Goal: Task Accomplishment & Management: Use online tool/utility

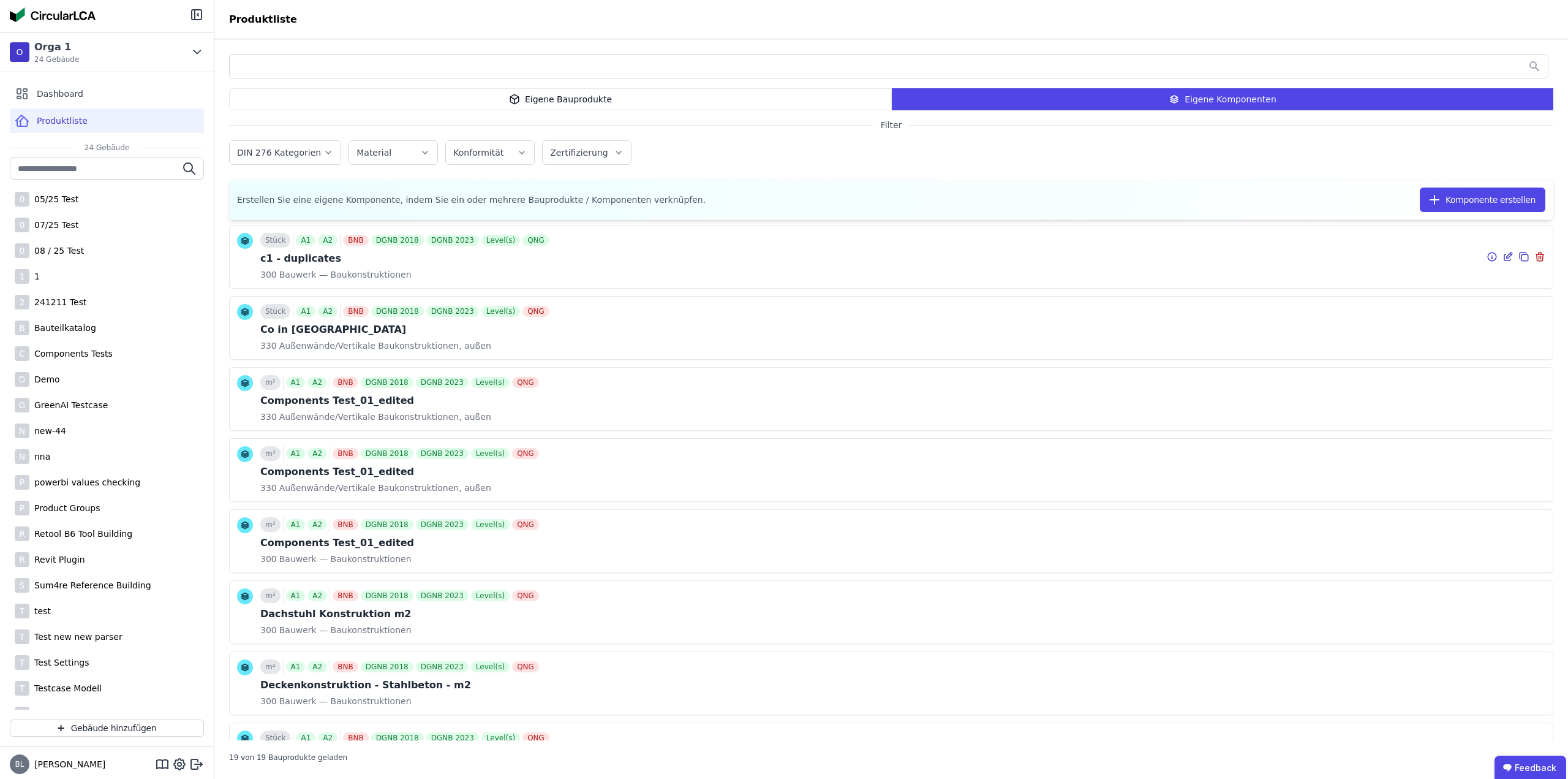
click at [1502, 256] on icon at bounding box center [1508, 257] width 11 height 15
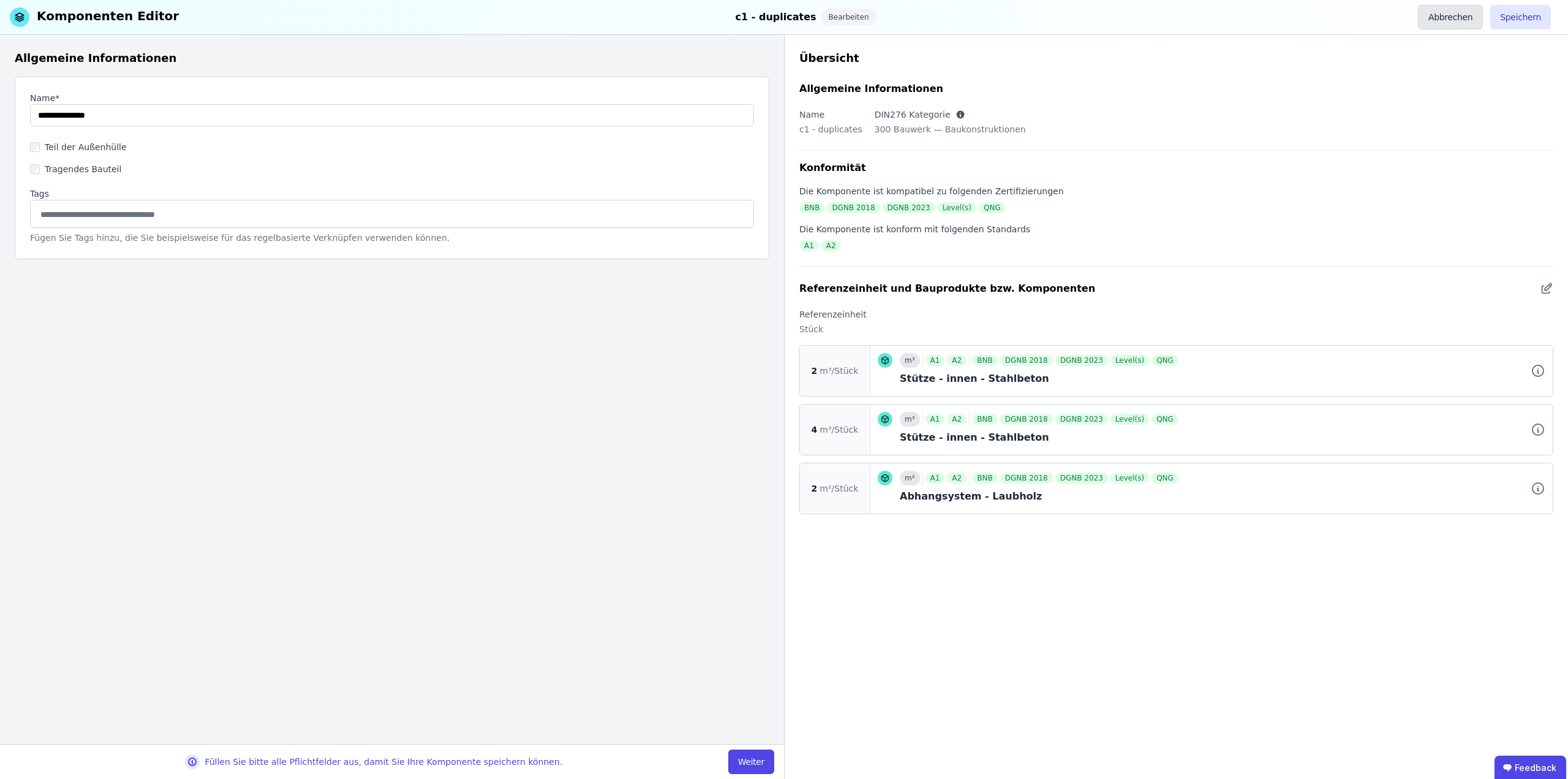
click at [1455, 16] on button "Abbrechen" at bounding box center [1451, 17] width 65 height 24
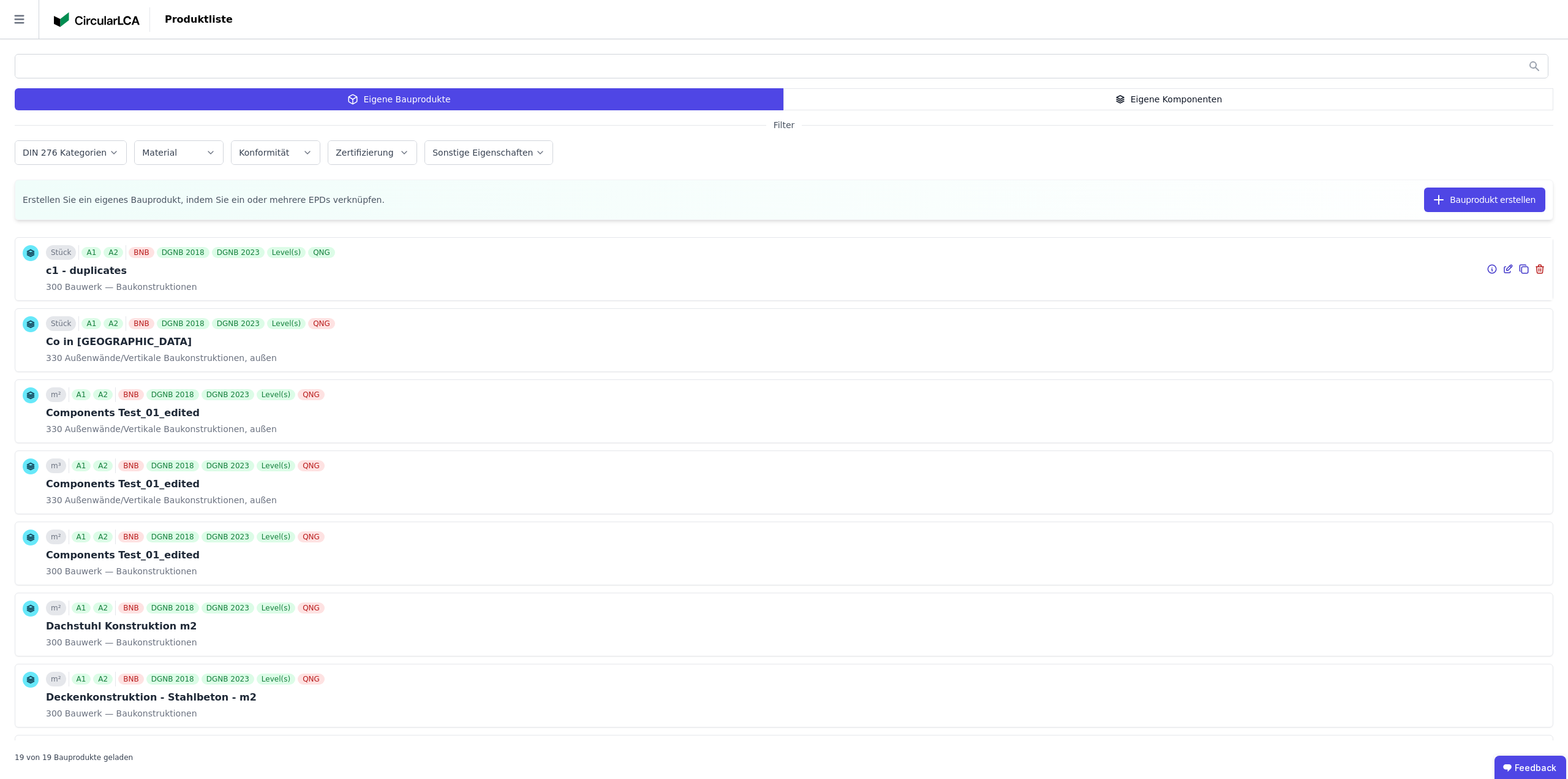
click at [1507, 270] on icon at bounding box center [1510, 268] width 5 height 5
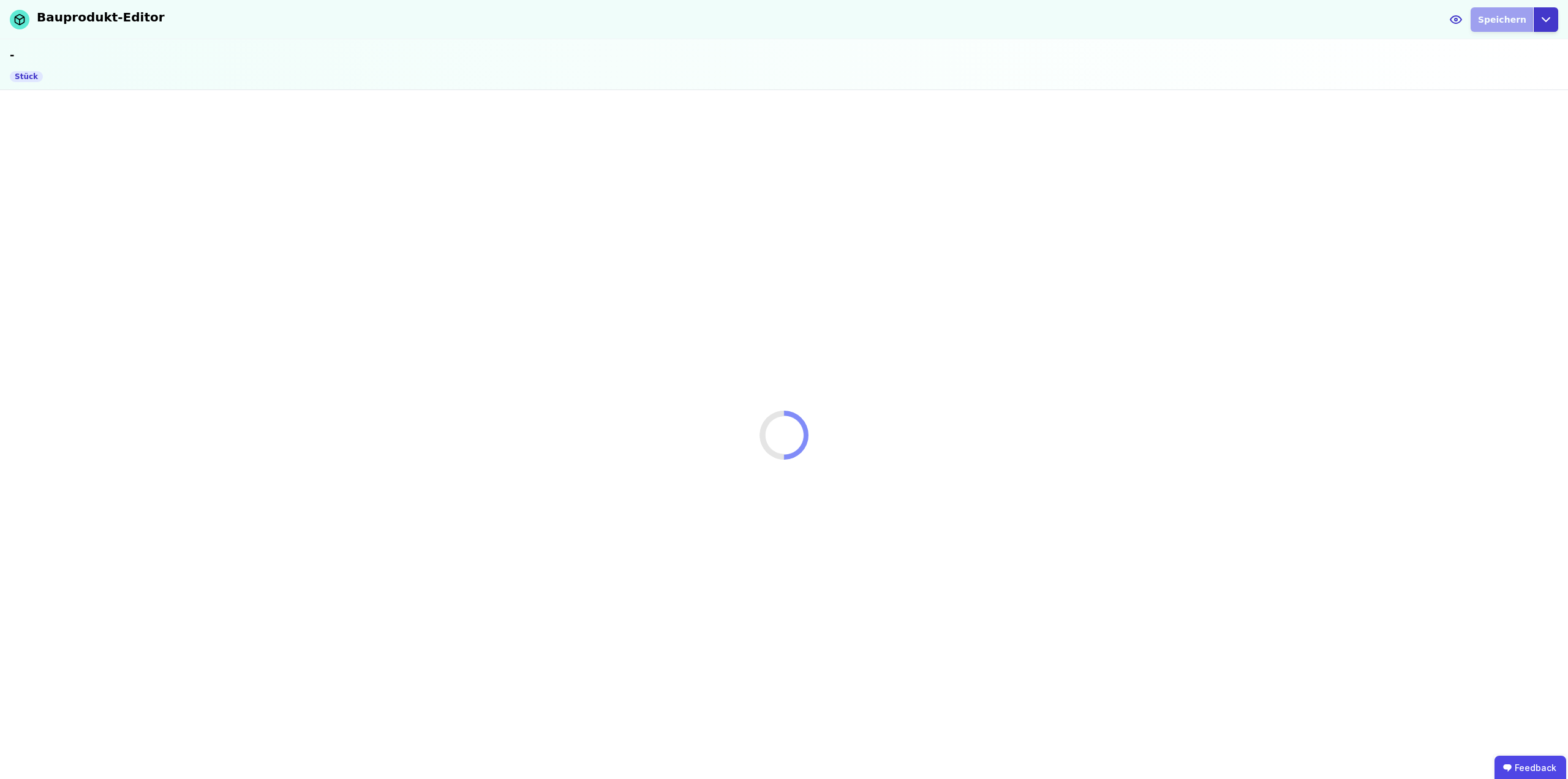
click at [1545, 20] on icon "button" at bounding box center [1546, 19] width 7 height 3
click at [1494, 54] on div "Abbrechen" at bounding box center [1489, 48] width 136 height 22
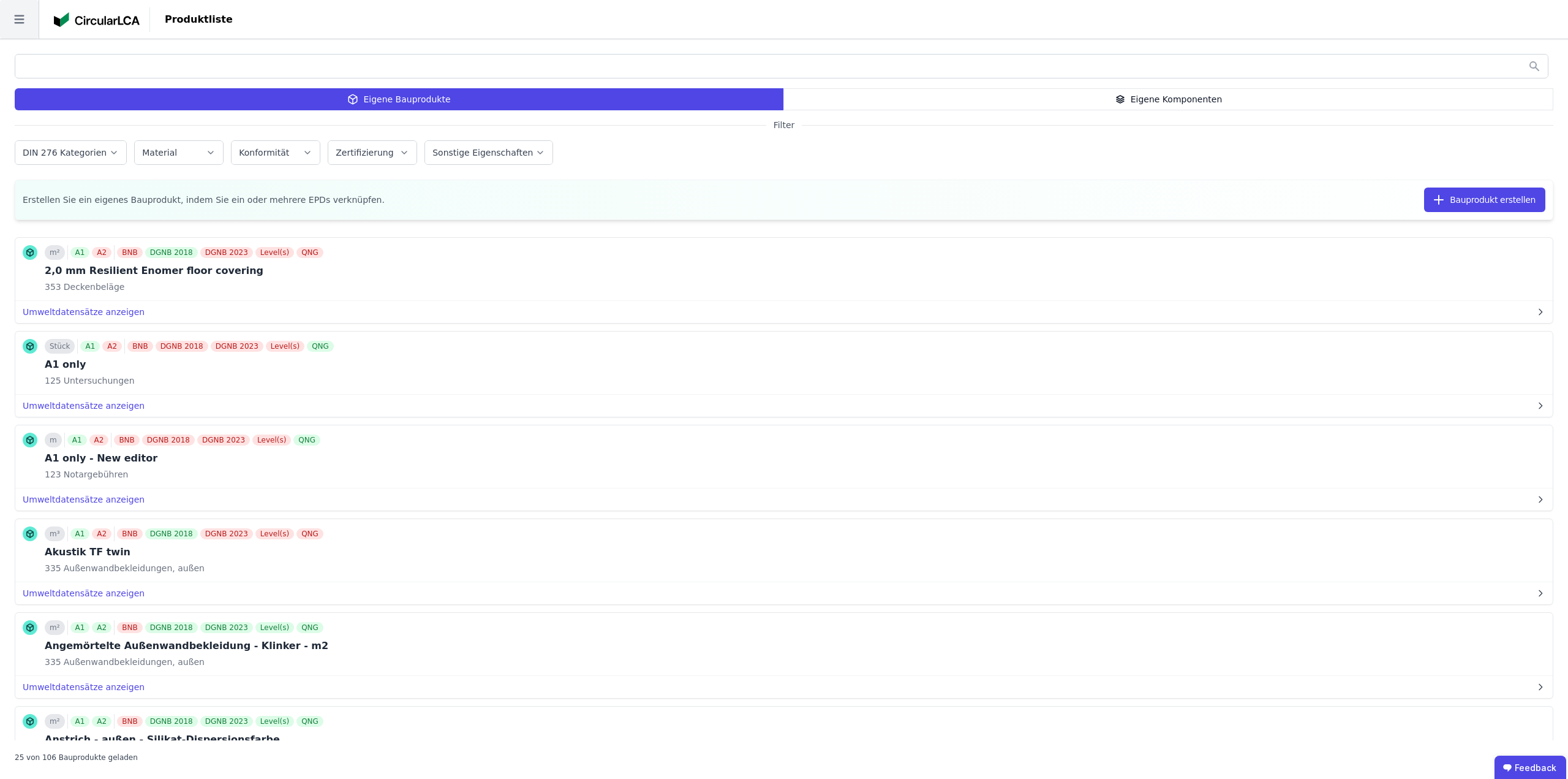
click at [7, 16] on icon at bounding box center [19, 19] width 39 height 39
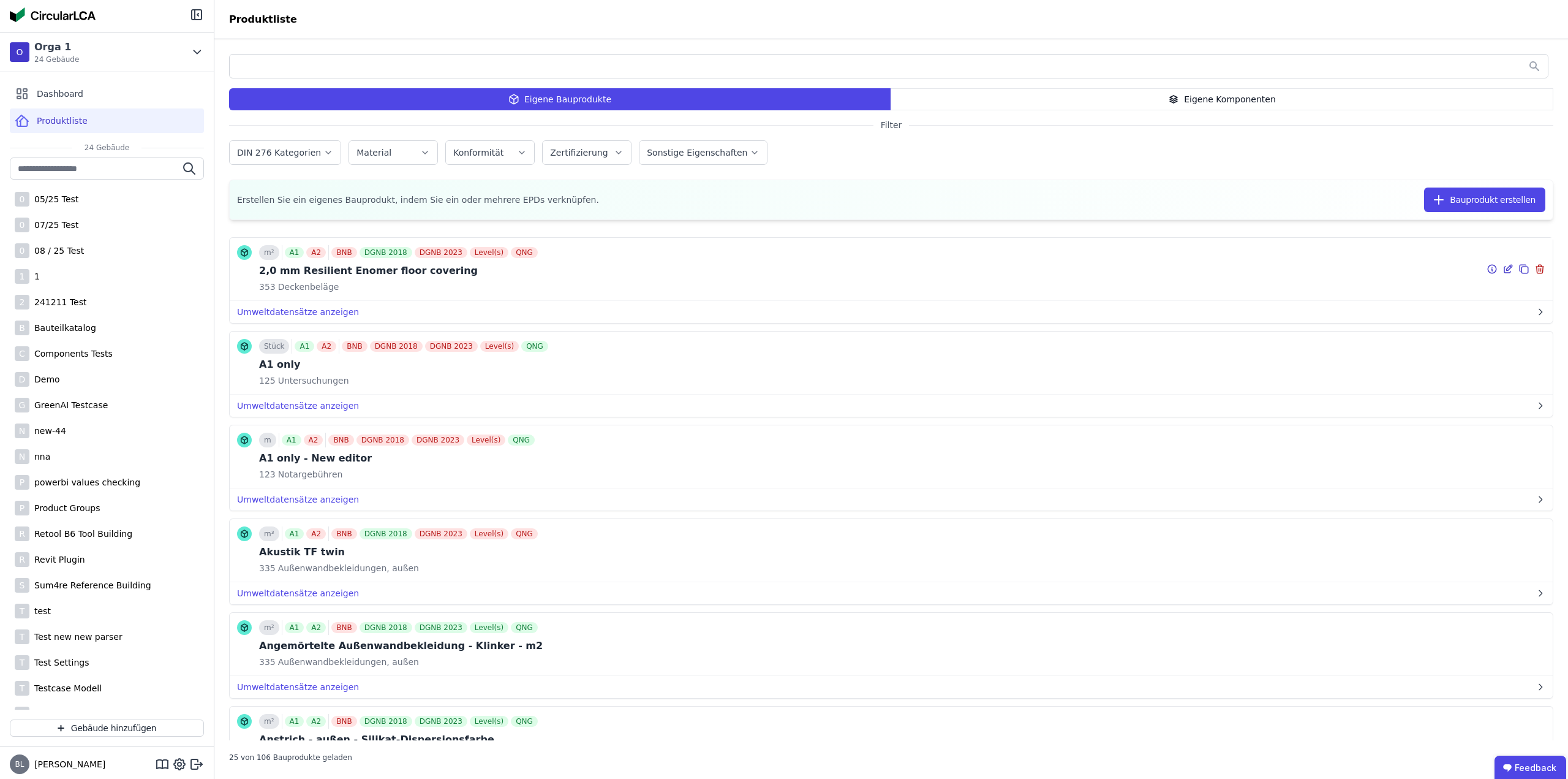
click at [1502, 269] on icon at bounding box center [1508, 269] width 11 height 15
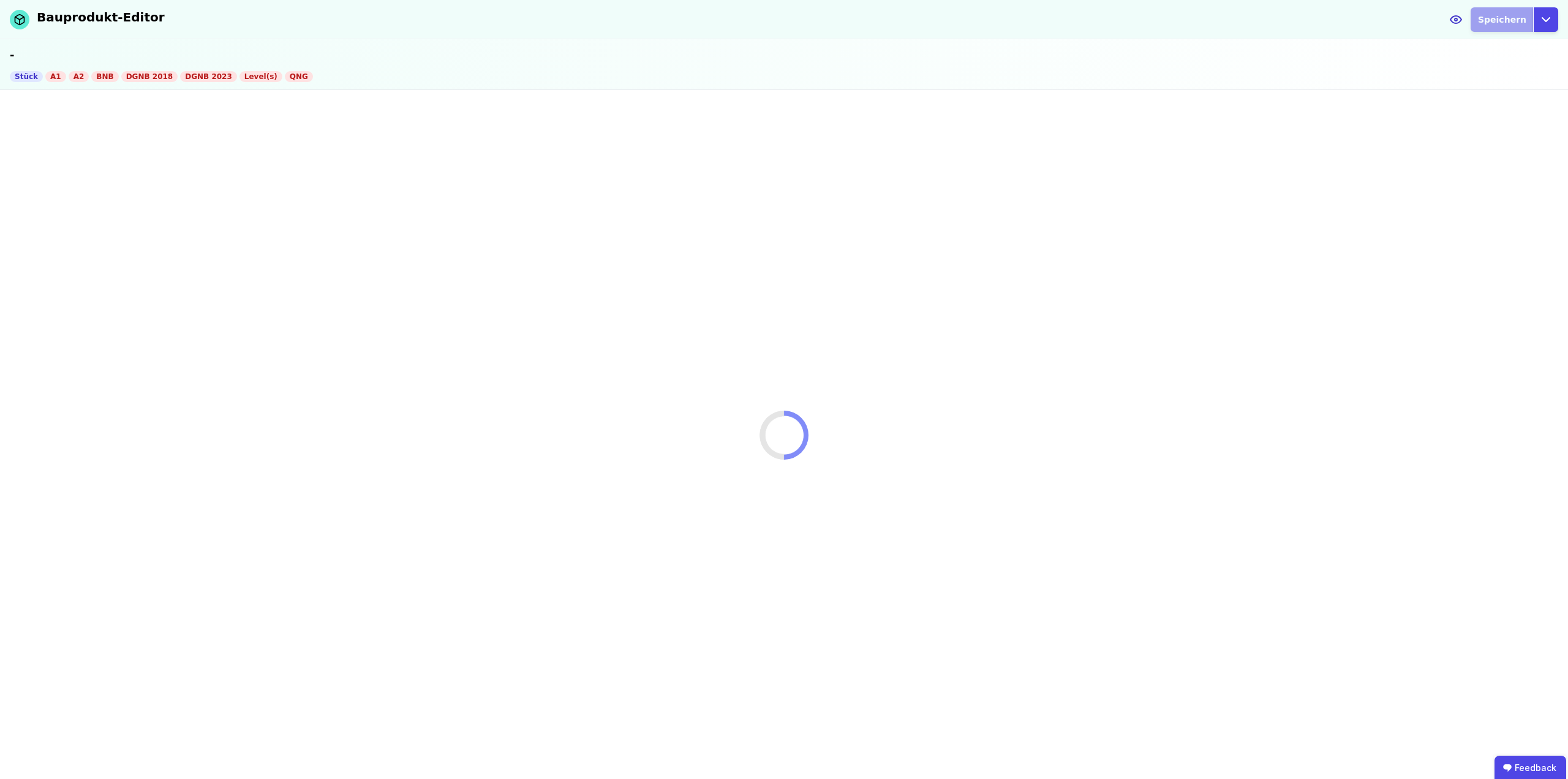
select select "**********"
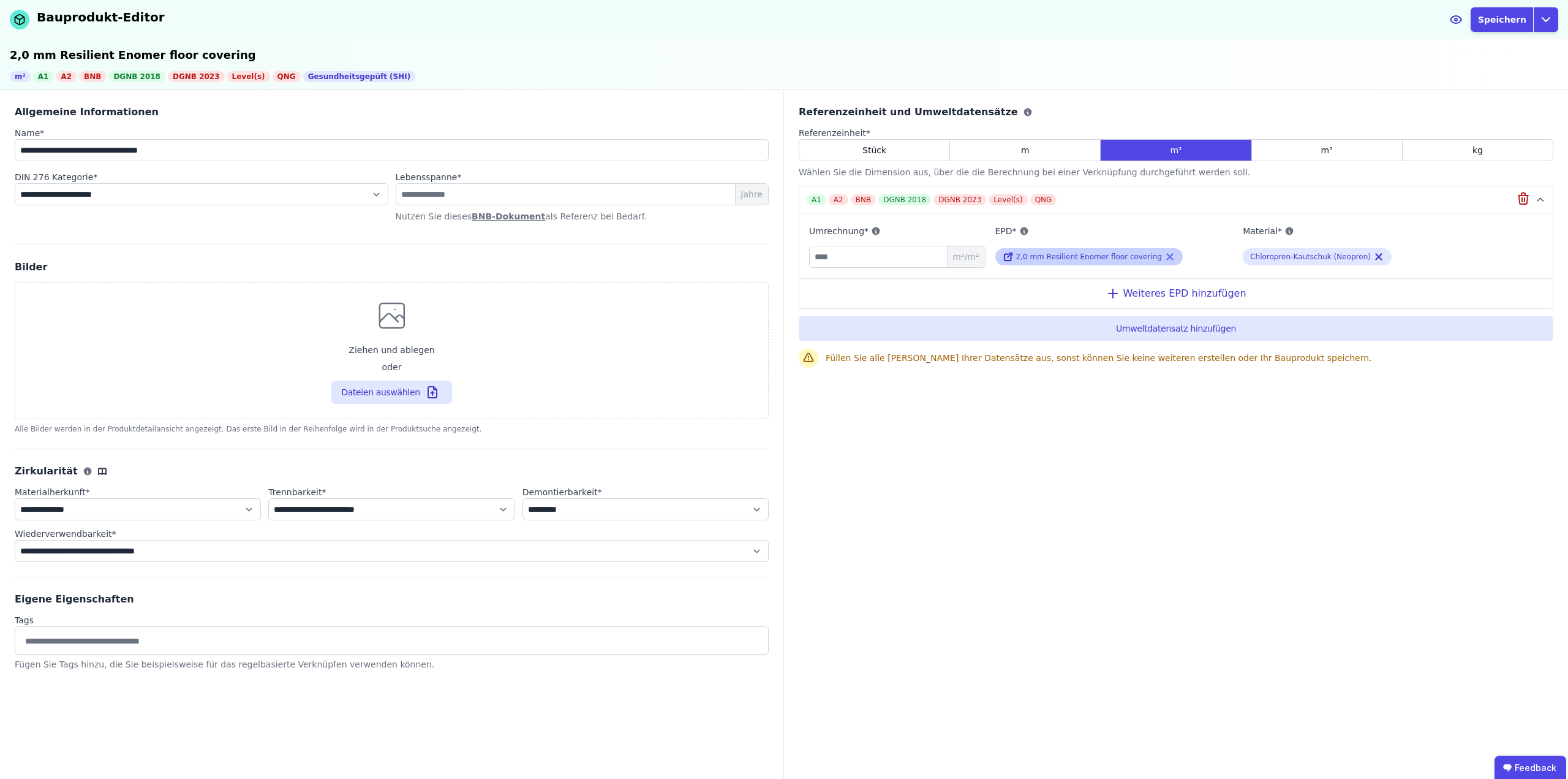
click at [1167, 254] on icon at bounding box center [1170, 257] width 5 height 5
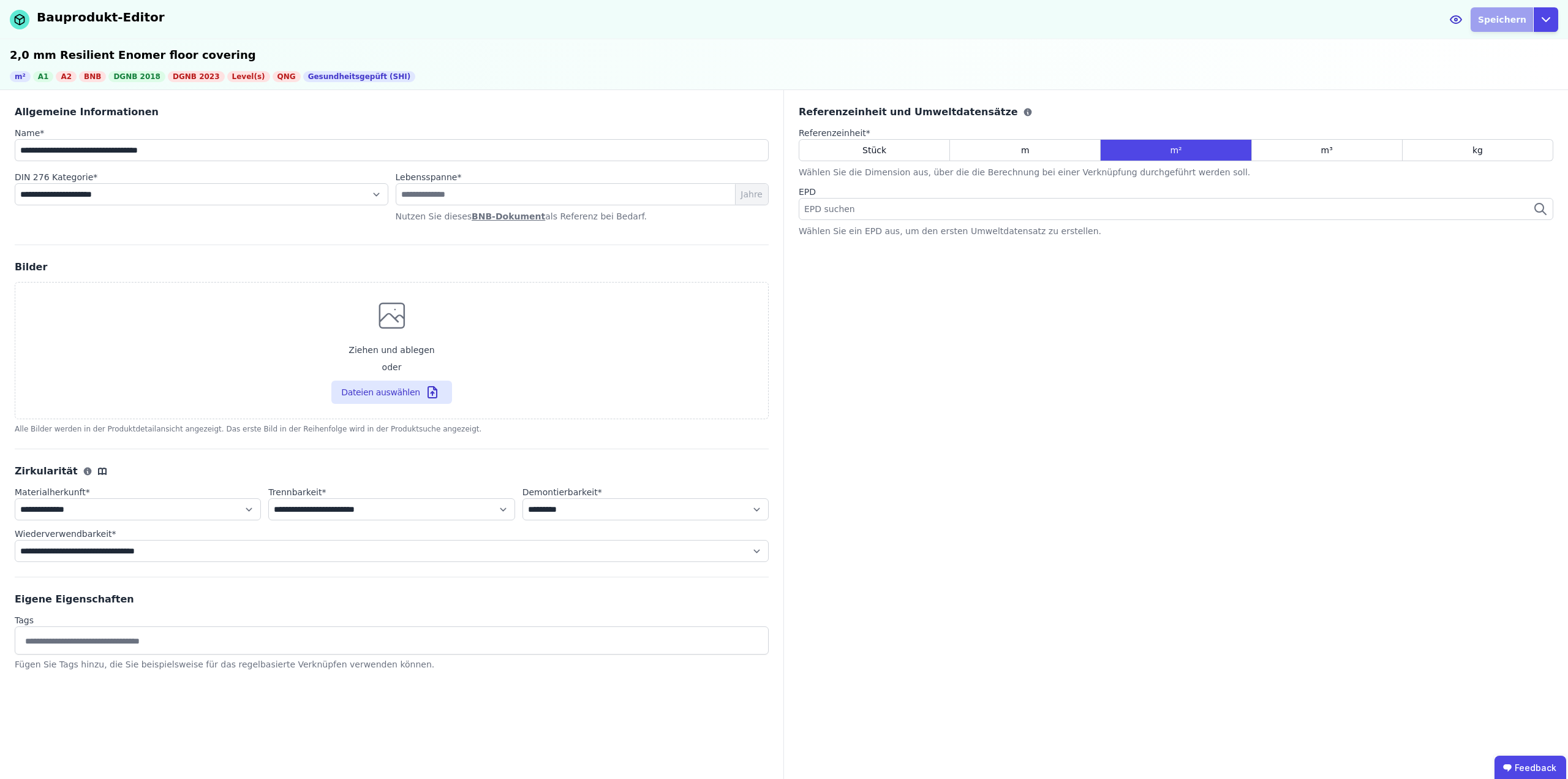
click at [1081, 213] on div "EPD suchen" at bounding box center [1176, 209] width 755 height 22
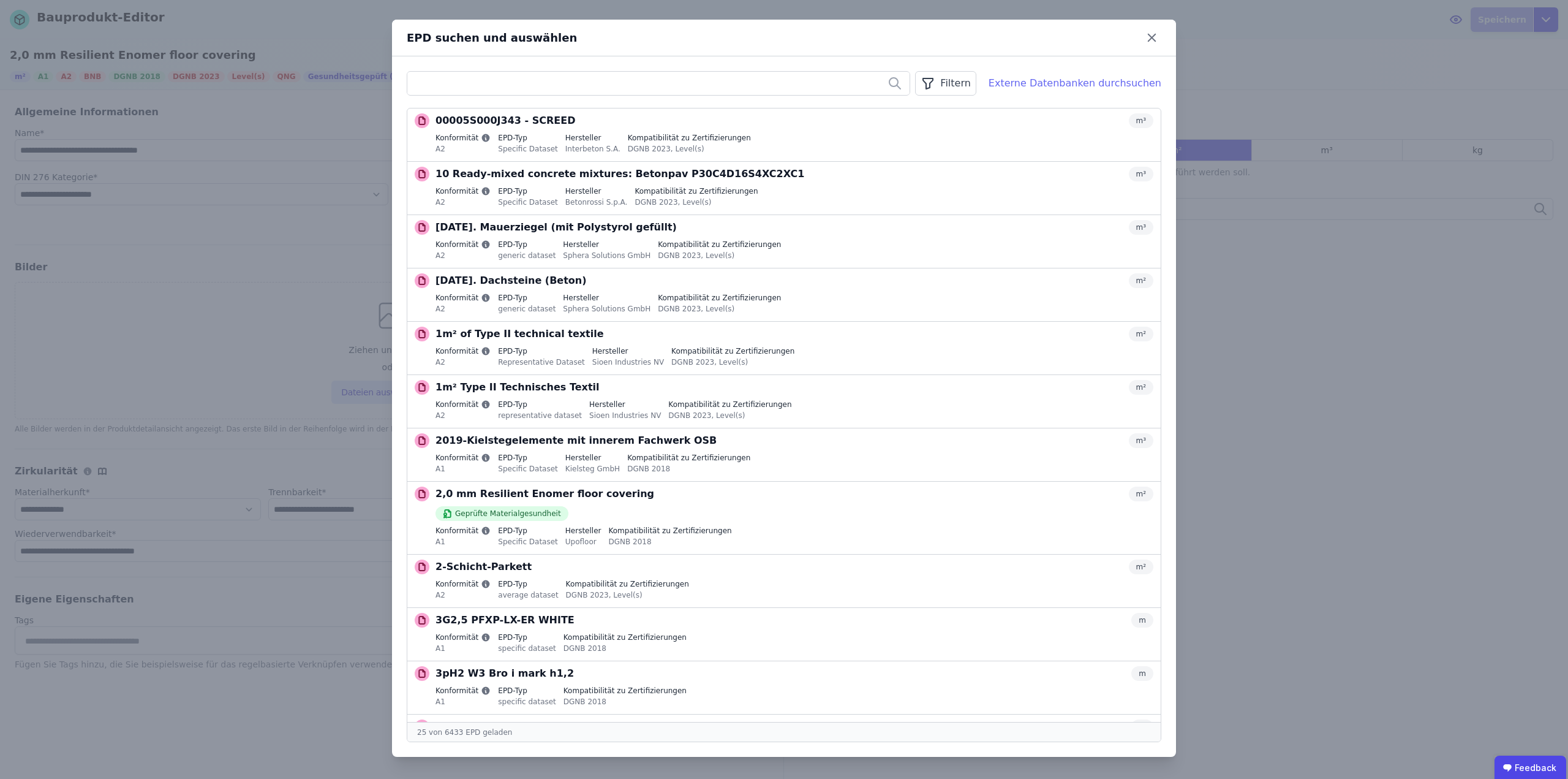
click at [1058, 82] on div "Externe Datenbanken durchsuchen" at bounding box center [1074, 83] width 173 height 15
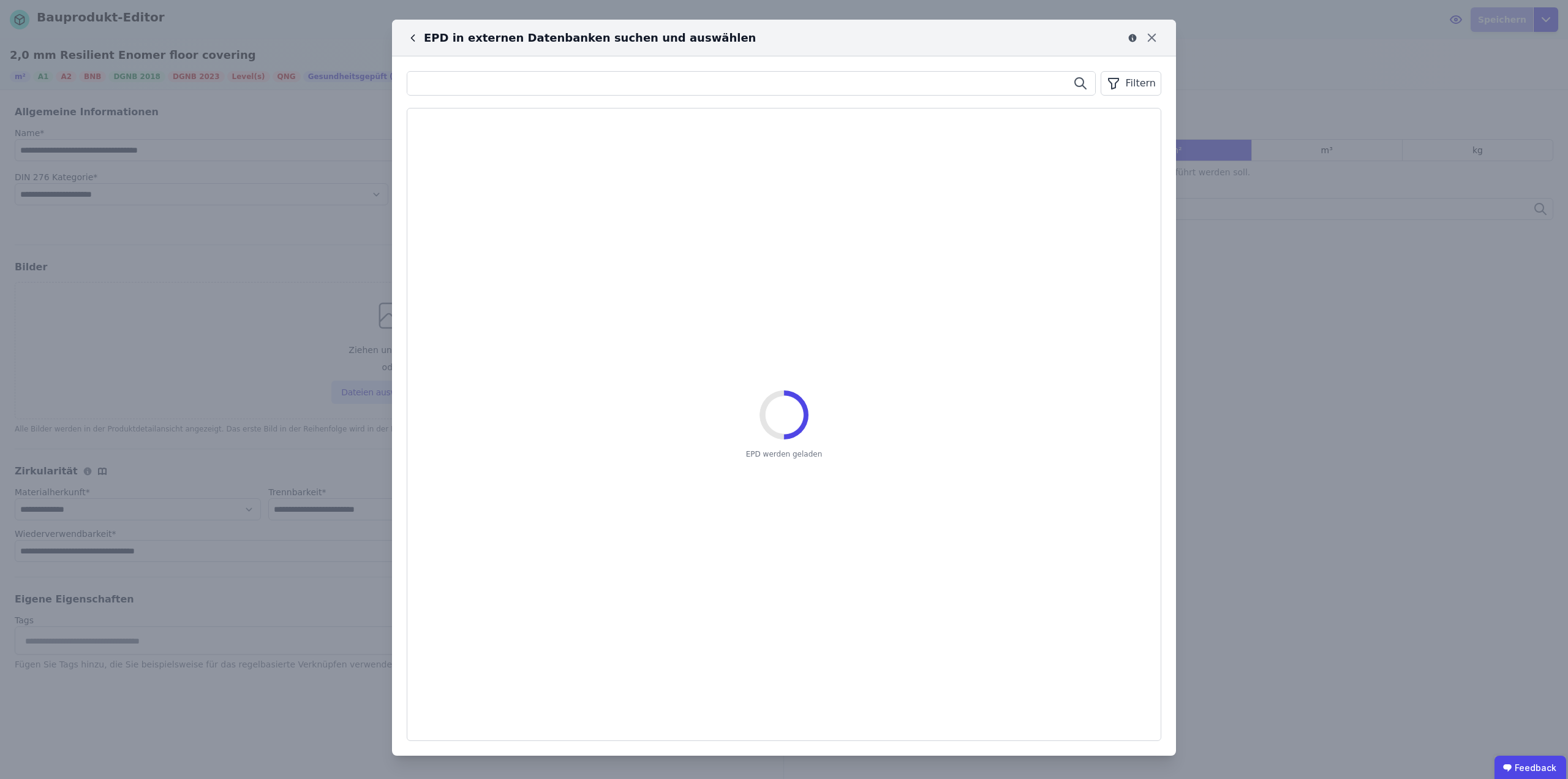
click at [866, 77] on input "text" at bounding box center [752, 83] width 688 height 22
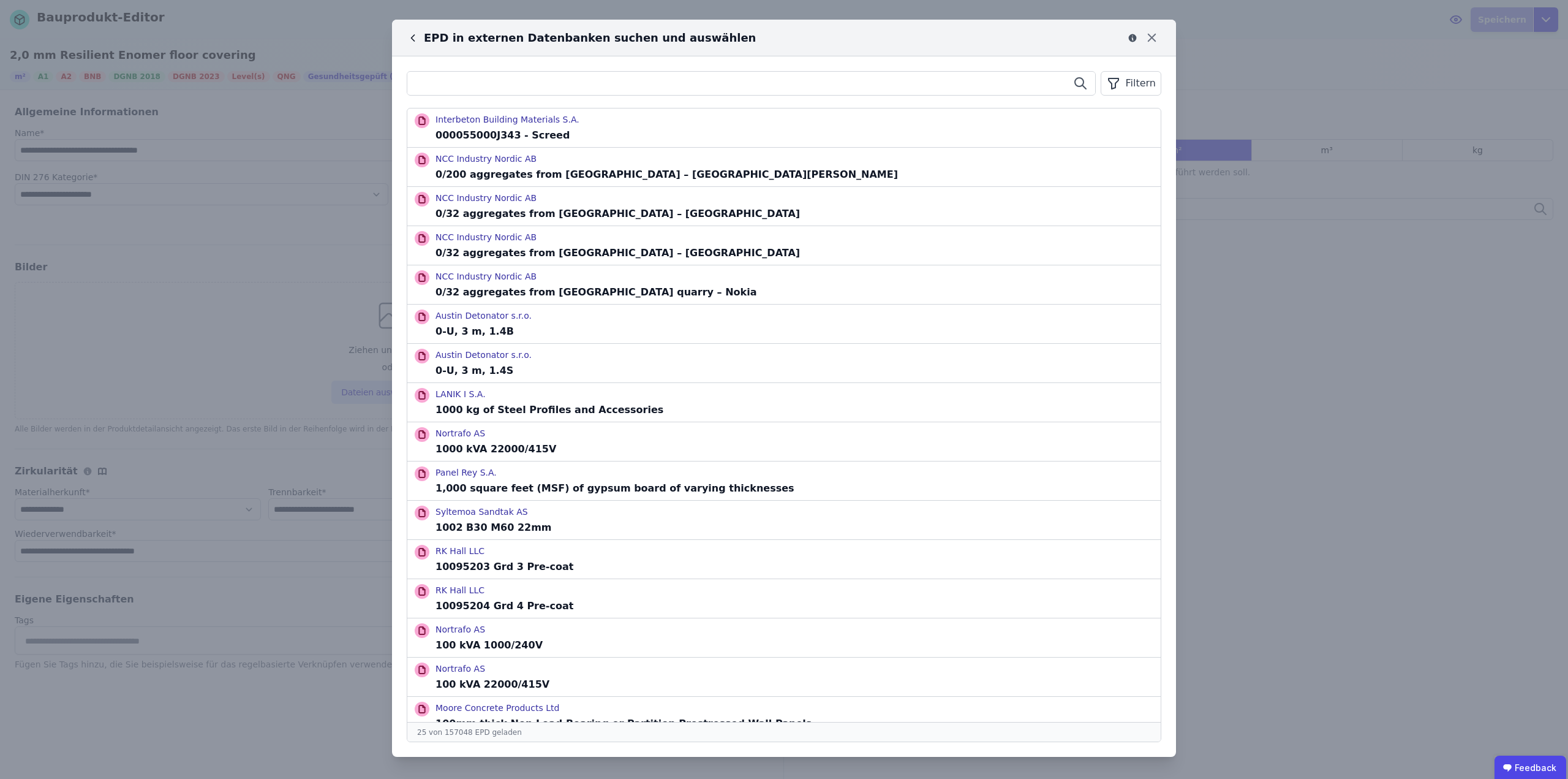
click at [587, 87] on input "text" at bounding box center [752, 83] width 688 height 22
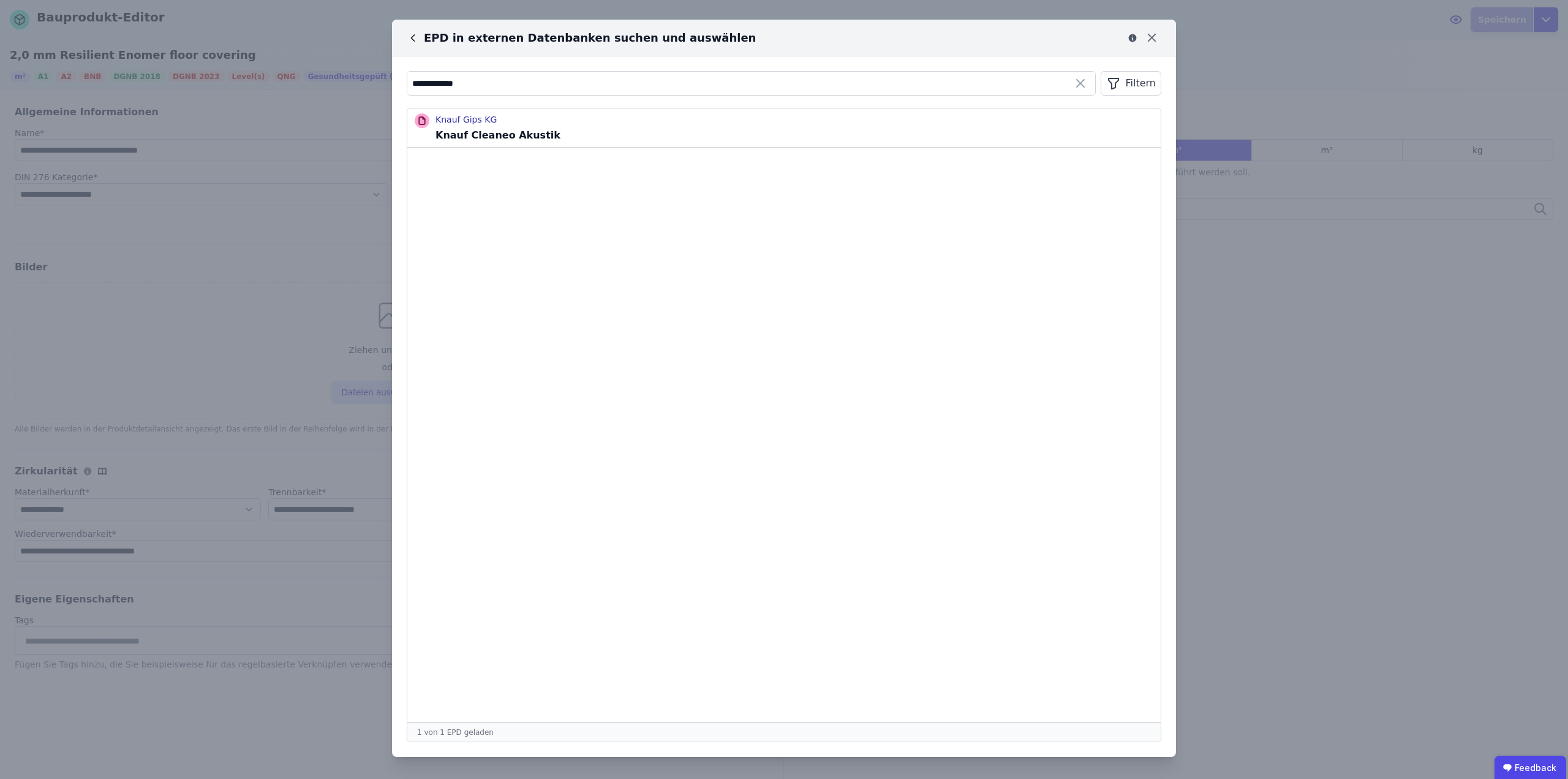
click at [487, 133] on p "Knauf Cleaneo Akustik" at bounding box center [498, 135] width 125 height 15
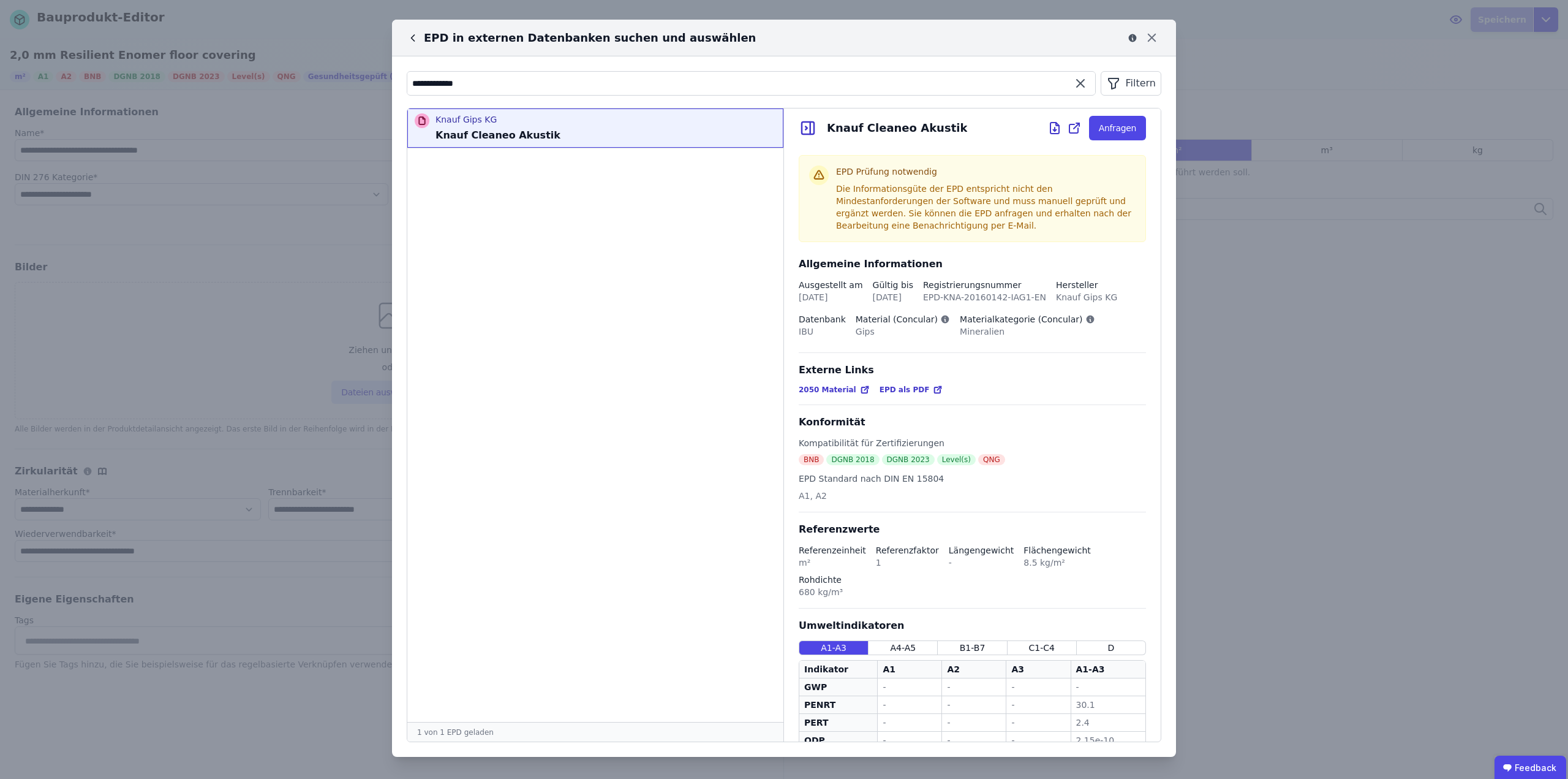
drag, startPoint x: 531, startPoint y: 73, endPoint x: 395, endPoint y: 96, distance: 137.9
click at [395, 96] on div "**********" at bounding box center [784, 406] width 784 height 700
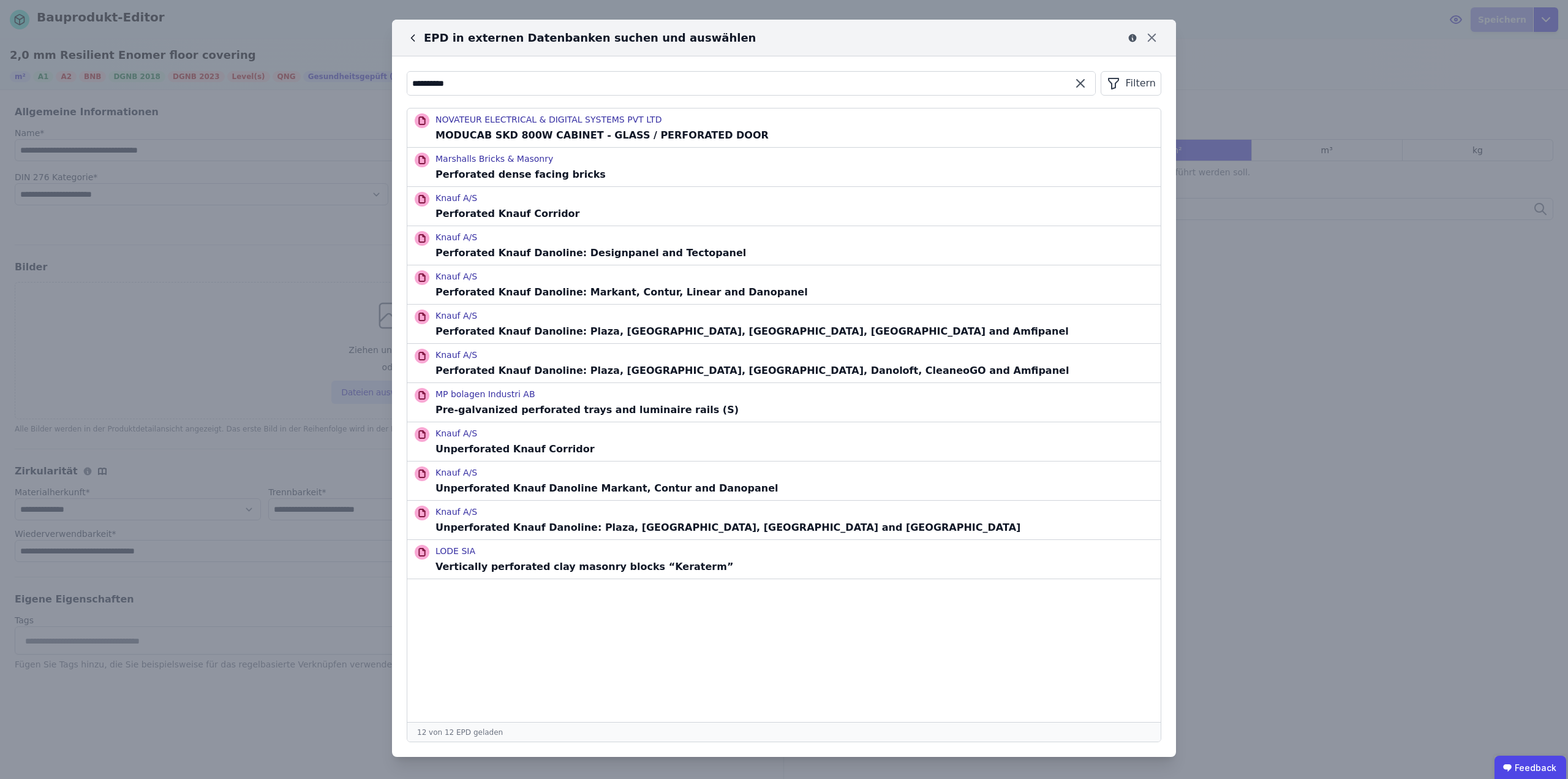
type input "**********"
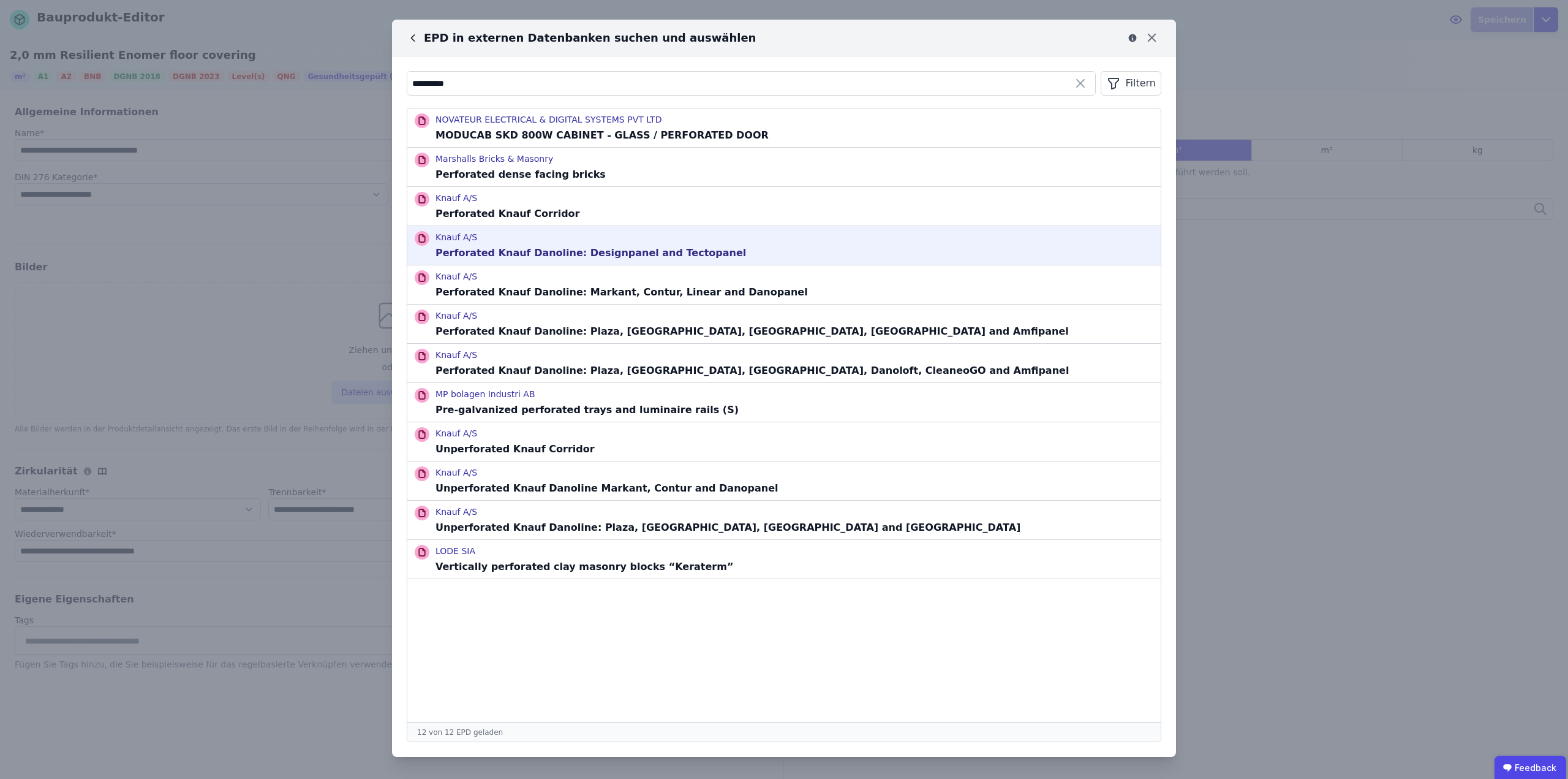
click at [698, 236] on div "Knauf A/S Perforated Knauf Danoline: Designpanel and Tectopanel" at bounding box center [784, 245] width 754 height 39
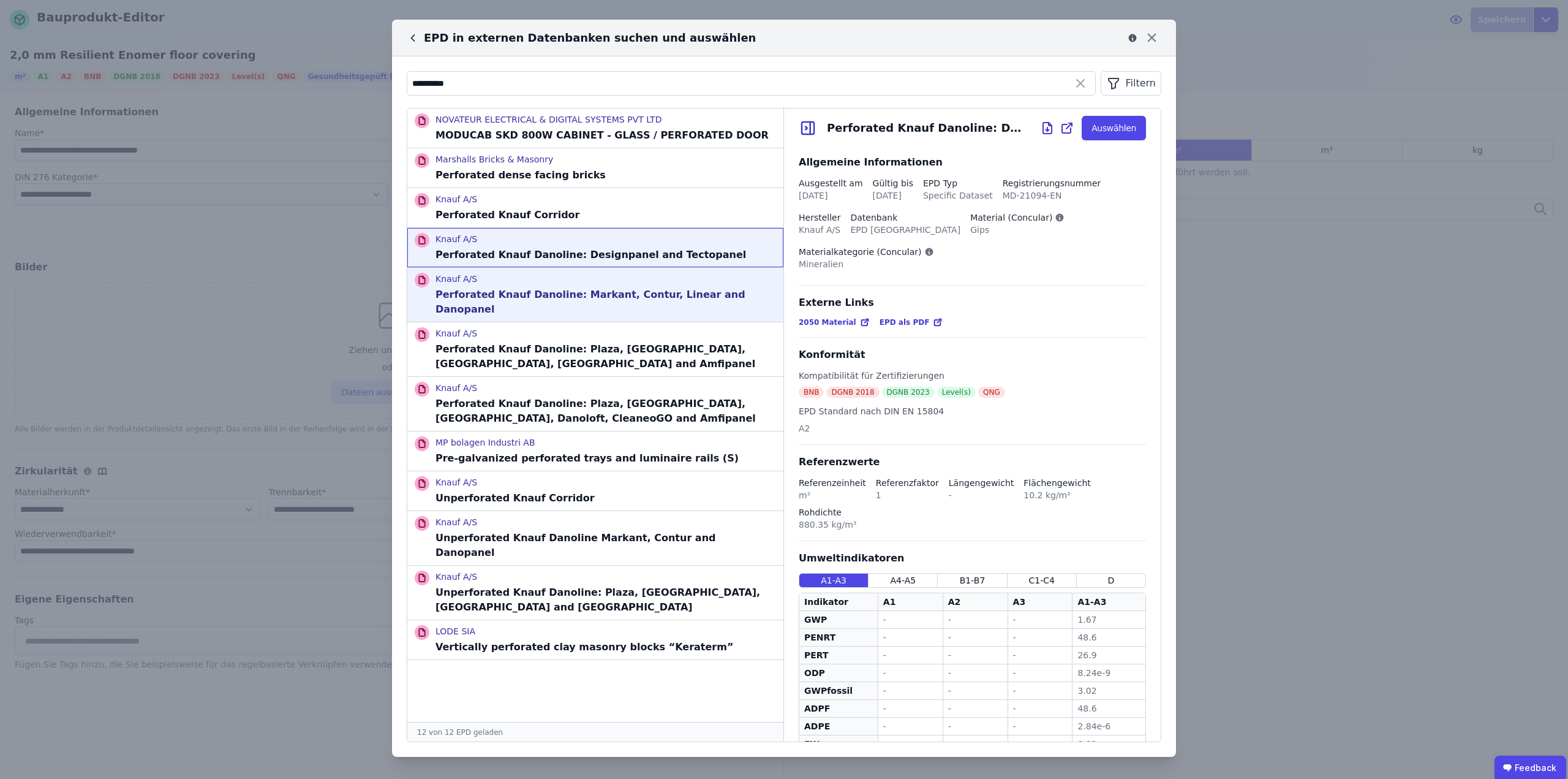
click at [601, 282] on p "Knauf A/S" at bounding box center [605, 279] width 341 height 12
click at [1154, 39] on icon at bounding box center [1152, 38] width 7 height 7
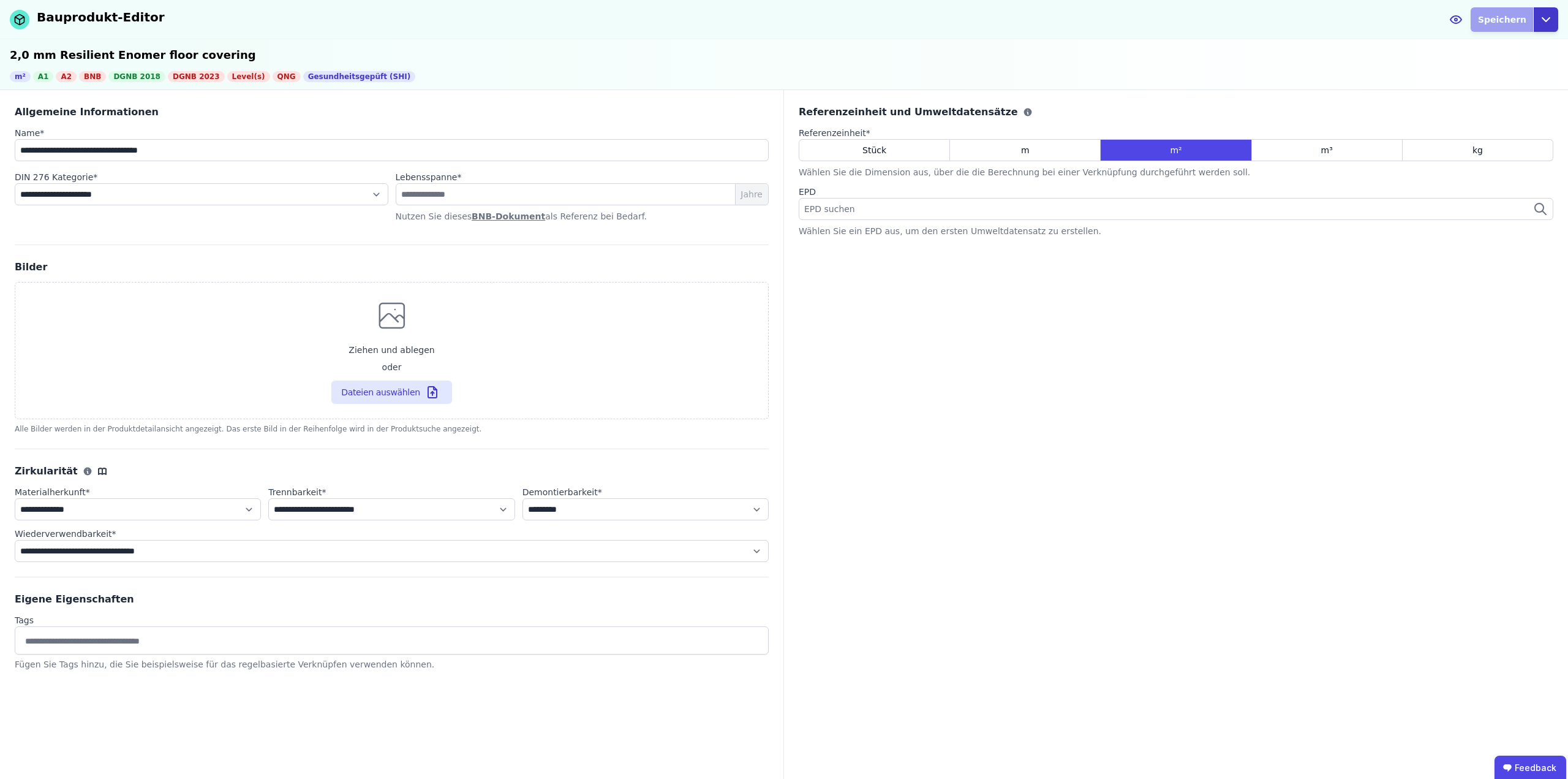
click at [1548, 18] on icon "button" at bounding box center [1546, 19] width 7 height 3
click at [1494, 51] on div "Abbrechen" at bounding box center [1489, 48] width 136 height 22
